Goal: Information Seeking & Learning: Learn about a topic

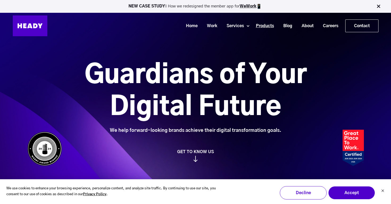
click at [258, 27] on link "Products" at bounding box center [262, 26] width 27 height 10
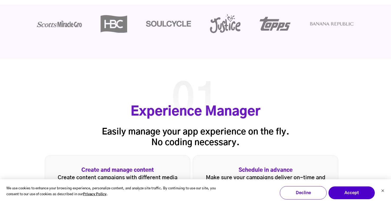
scroll to position [641, 0]
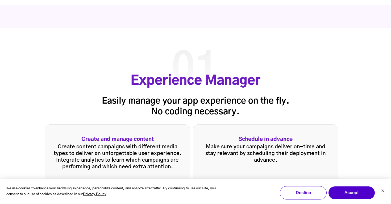
click at [123, 139] on strong "Create and manage content" at bounding box center [117, 139] width 128 height 6
click at [146, 139] on strong "Create and manage content" at bounding box center [117, 139] width 128 height 6
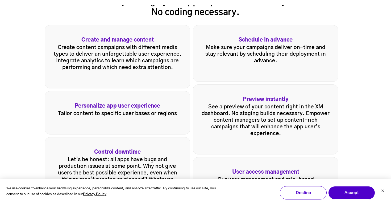
scroll to position [737, 0]
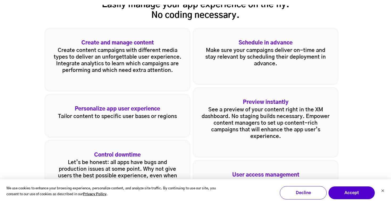
click at [250, 102] on strong "Preview instantly" at bounding box center [266, 102] width 128 height 6
click at [252, 113] on p "See a preview of your content right in the XM dashboard. No staging builds nece…" at bounding box center [266, 122] width 128 height 33
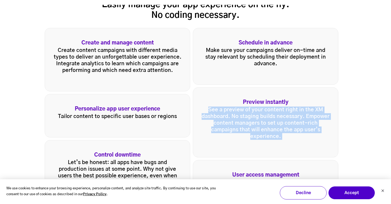
click at [252, 113] on p "See a preview of your content right in the XM dashboard. No staging builds nece…" at bounding box center [266, 122] width 128 height 33
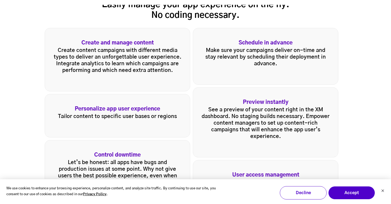
click at [259, 53] on p "Make sure your campaigns deliver on-time and stay relevant by scheduling their …" at bounding box center [266, 57] width 128 height 20
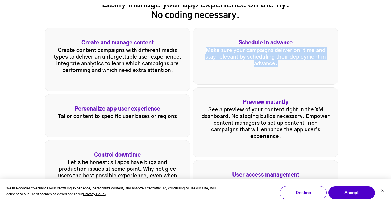
click at [259, 53] on p "Make sure your campaigns deliver on-time and stay relevant by scheduling their …" at bounding box center [266, 57] width 128 height 20
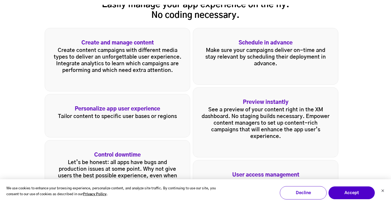
click at [120, 126] on div "Personalize app user experience Tailor content to specific user bases or regions" at bounding box center [117, 115] width 145 height 43
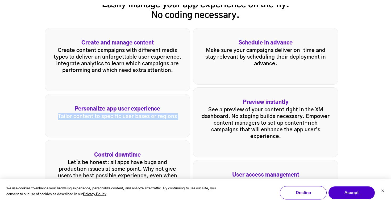
click at [120, 126] on div "Personalize app user experience Tailor content to specific user bases or regions" at bounding box center [117, 115] width 145 height 43
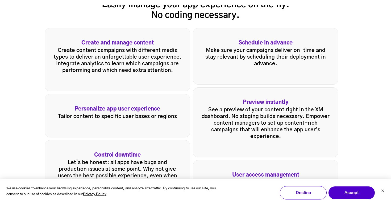
click at [136, 72] on p "Create content campaigns with different media types to deliver an unforgettable…" at bounding box center [117, 60] width 128 height 27
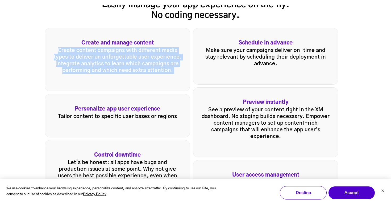
click at [136, 72] on p "Create content campaigns with different media types to deliver an unforgettable…" at bounding box center [117, 60] width 128 height 27
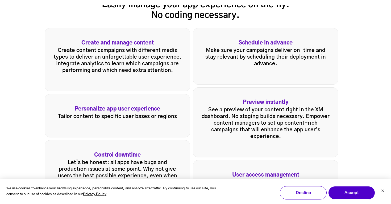
click at [152, 59] on p "Create content campaigns with different media types to deliver an unforgettable…" at bounding box center [117, 60] width 128 height 27
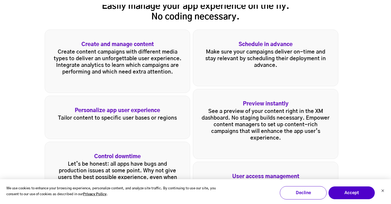
click at [136, 64] on p "Create content campaigns with different media types to deliver an unforgettable…" at bounding box center [117, 62] width 128 height 27
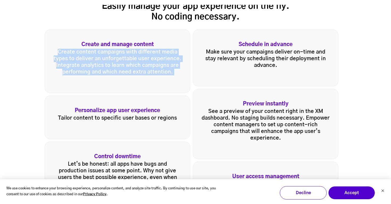
click at [136, 64] on p "Create content campaigns with different media types to deliver an unforgettable…" at bounding box center [117, 62] width 128 height 27
click at [137, 77] on div "Create and manage content Create content campaigns with different media types t…" at bounding box center [117, 61] width 145 height 63
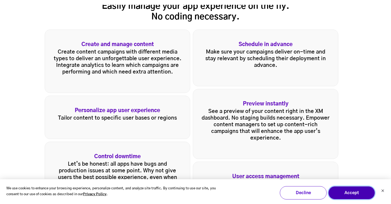
click at [353, 193] on button "Accept" at bounding box center [351, 192] width 47 height 13
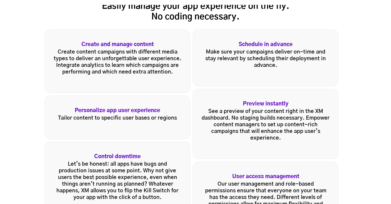
click at [250, 103] on strong "Preview instantly" at bounding box center [266, 104] width 128 height 6
click at [254, 124] on p "See a preview of your content right in the XM dashboard. No staging builds nece…" at bounding box center [266, 124] width 128 height 33
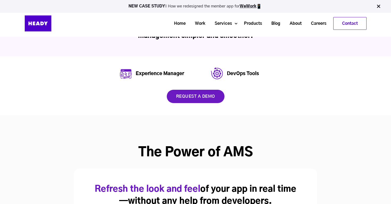
scroll to position [0, 0]
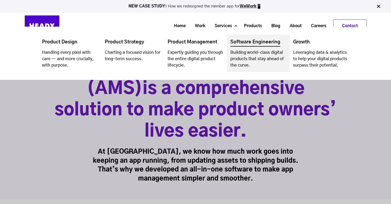
click at [260, 47] on link "Navigation Menu" at bounding box center [258, 53] width 63 height 37
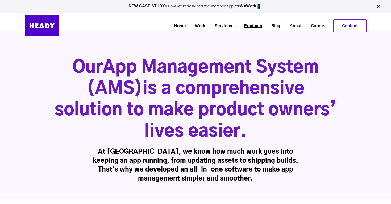
click at [254, 28] on link "Products" at bounding box center [250, 26] width 27 height 10
